Goal: Information Seeking & Learning: Learn about a topic

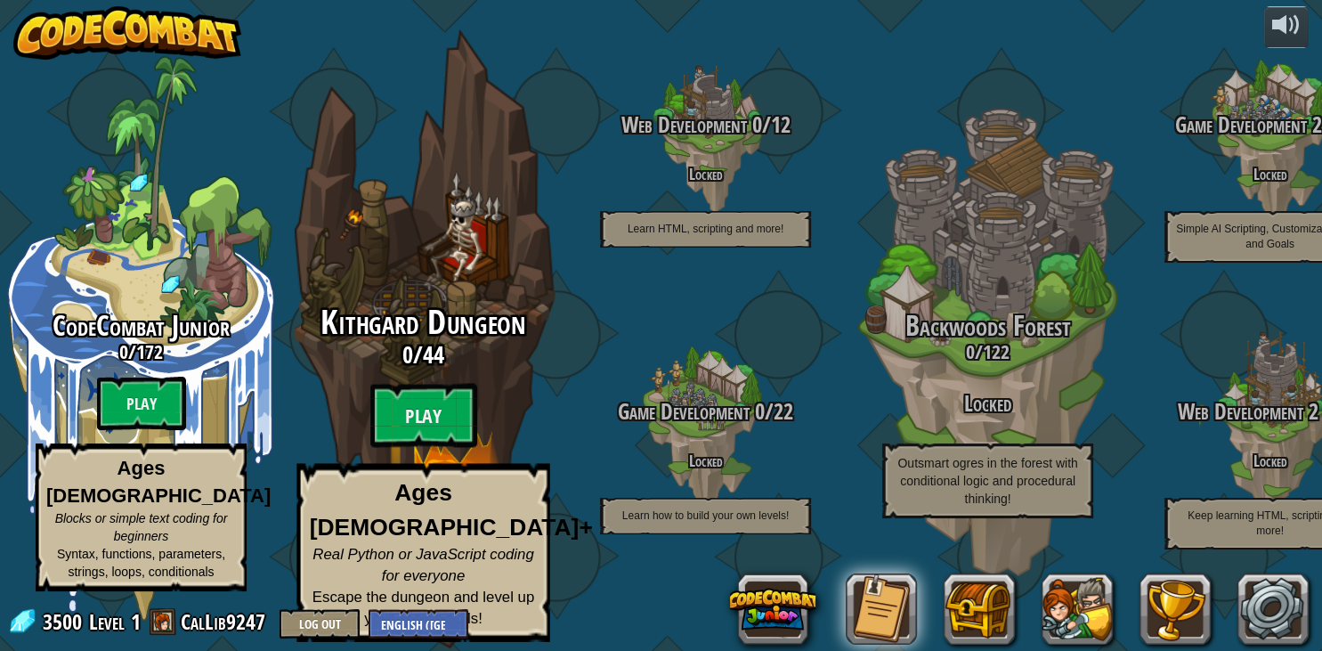
click at [413, 296] on div "Kithgard Dungeon 0 / 44 Play Ages [DEMOGRAPHIC_DATA]+ Real Python or JavaScript…" at bounding box center [423, 338] width 338 height 677
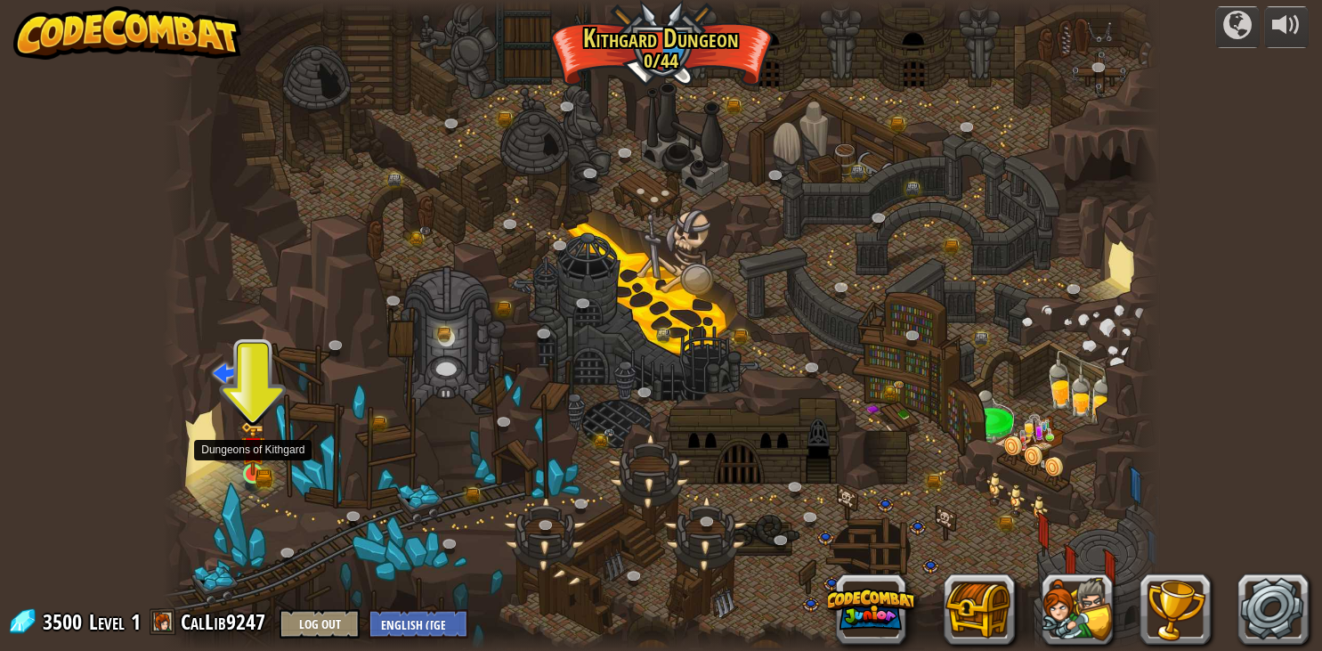
click at [249, 462] on img at bounding box center [252, 448] width 25 height 54
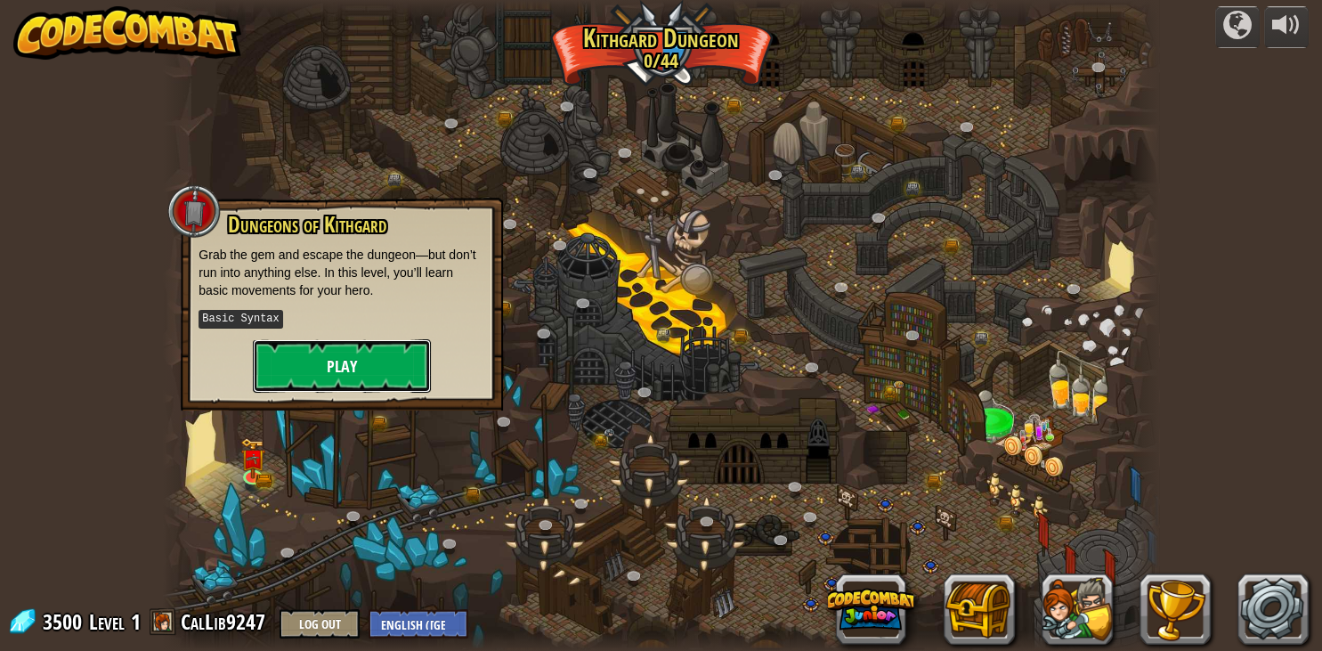
click at [336, 364] on button "Play" at bounding box center [342, 365] width 178 height 53
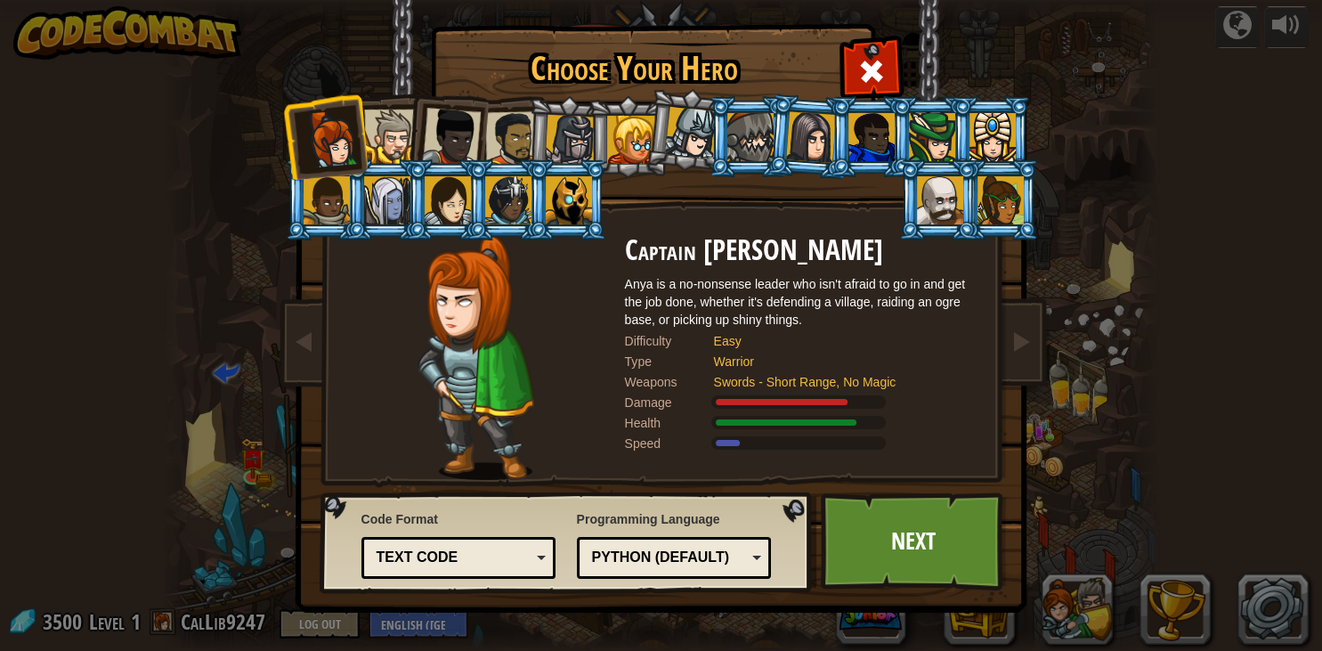
click at [473, 553] on div "Text code" at bounding box center [453, 557] width 154 height 20
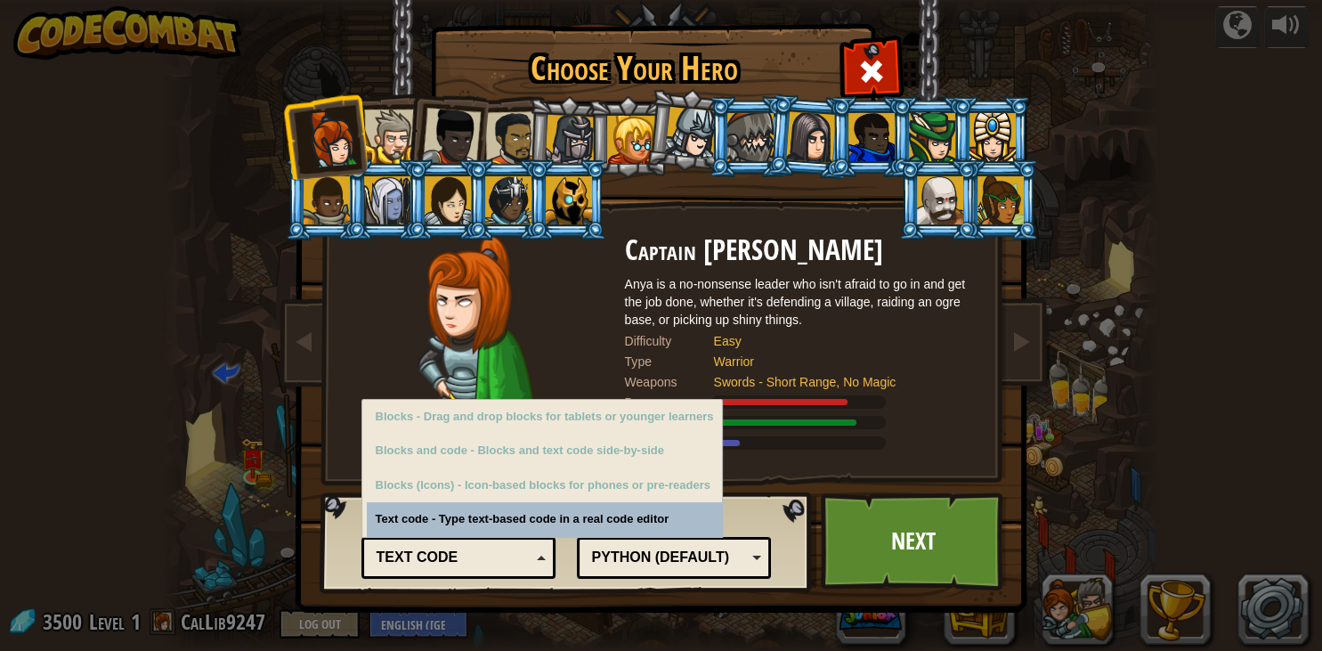
click at [473, 553] on div "Text code" at bounding box center [453, 557] width 154 height 20
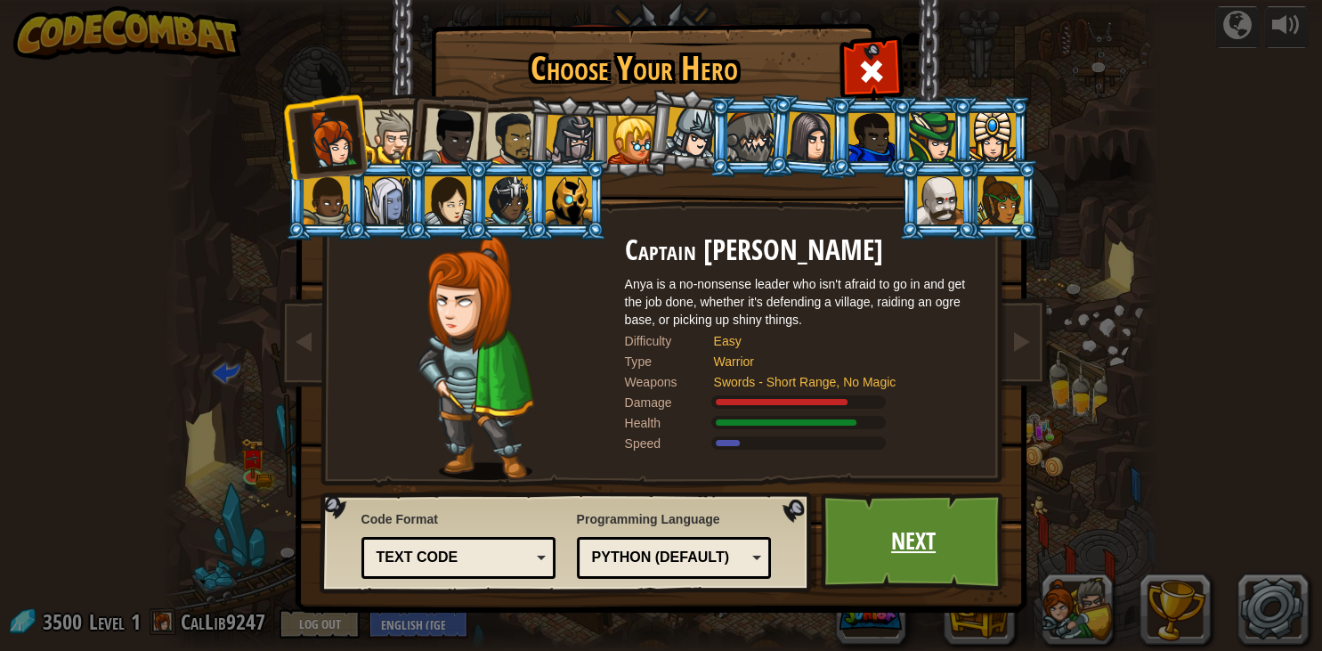
click at [913, 543] on link "Next" at bounding box center [914, 541] width 186 height 98
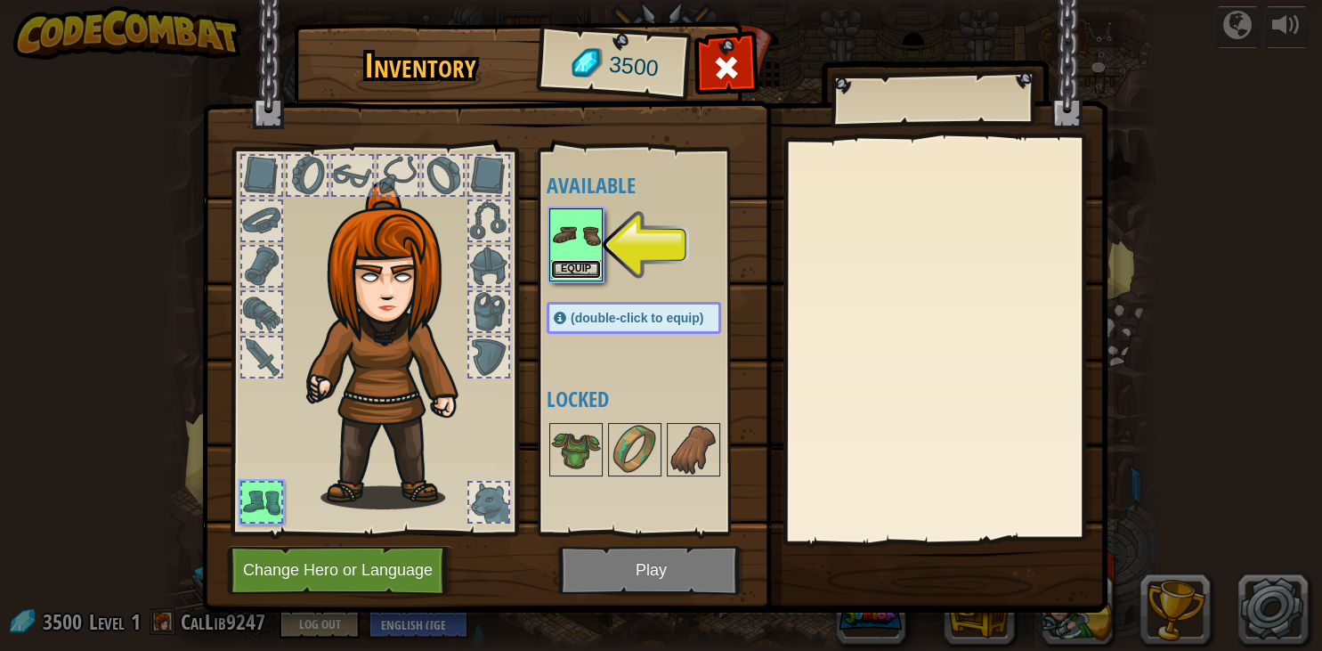
click at [573, 271] on button "Equip" at bounding box center [576, 269] width 50 height 19
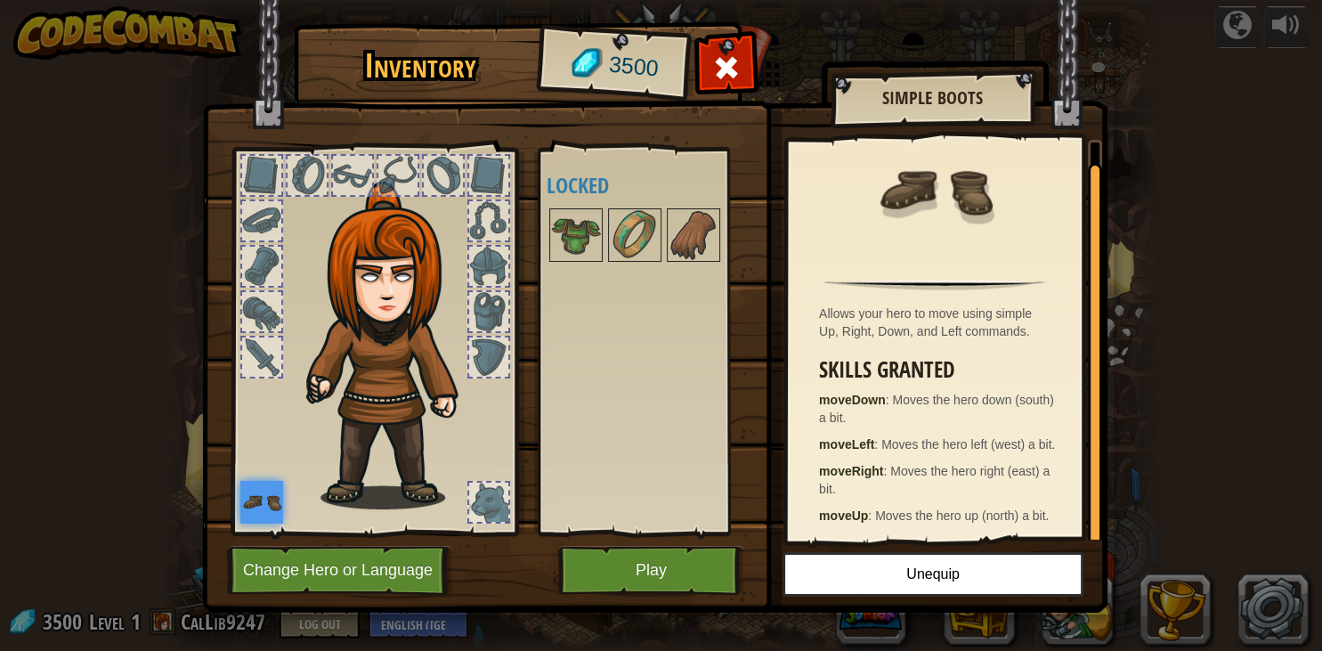
scroll to position [22, 0]
click at [657, 567] on button "Play" at bounding box center [651, 570] width 186 height 49
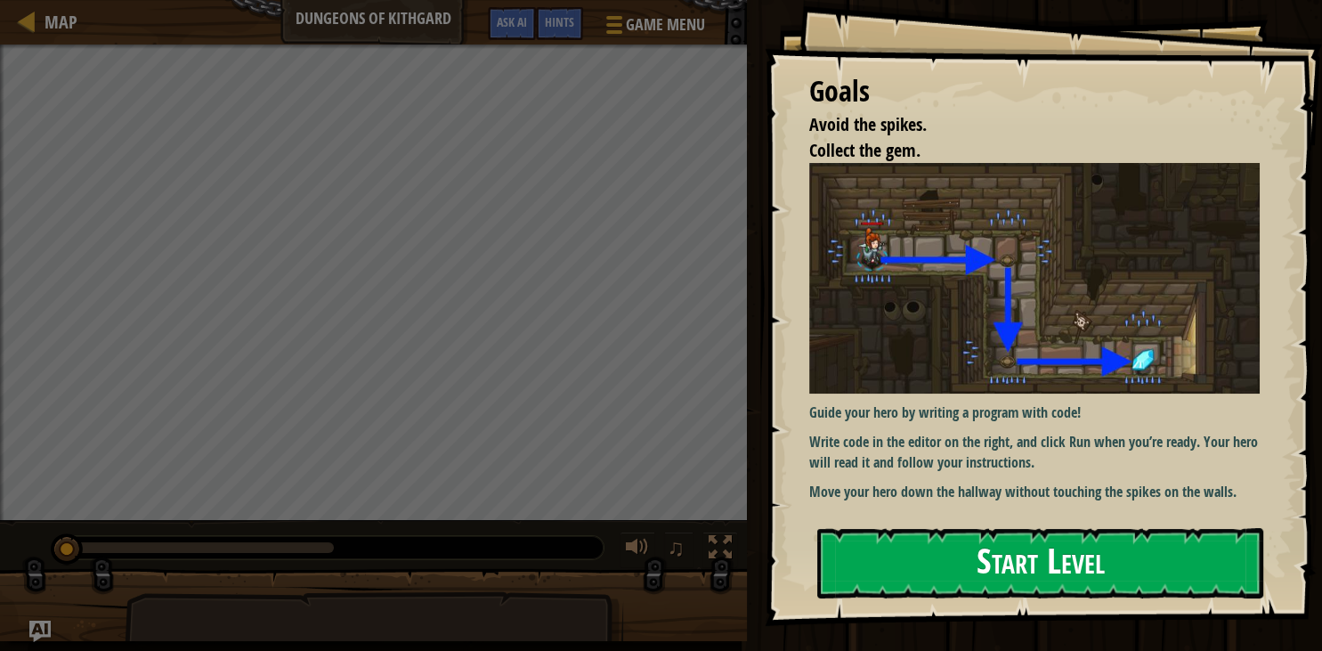
click at [1056, 557] on button "Start Level" at bounding box center [1040, 563] width 446 height 70
